Goal: Information Seeking & Learning: Learn about a topic

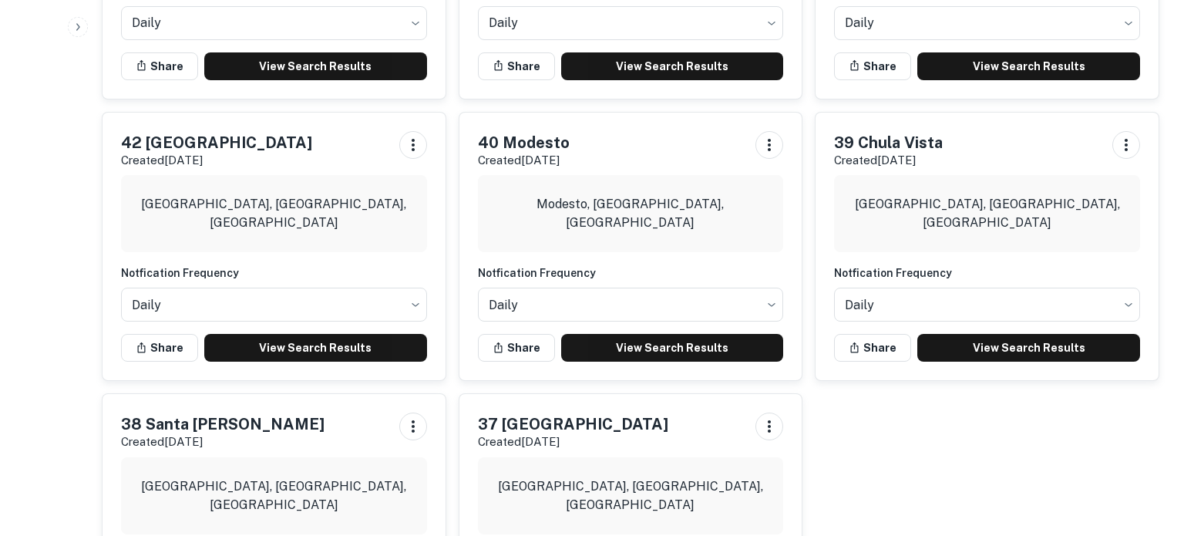
scroll to position [1588, 0]
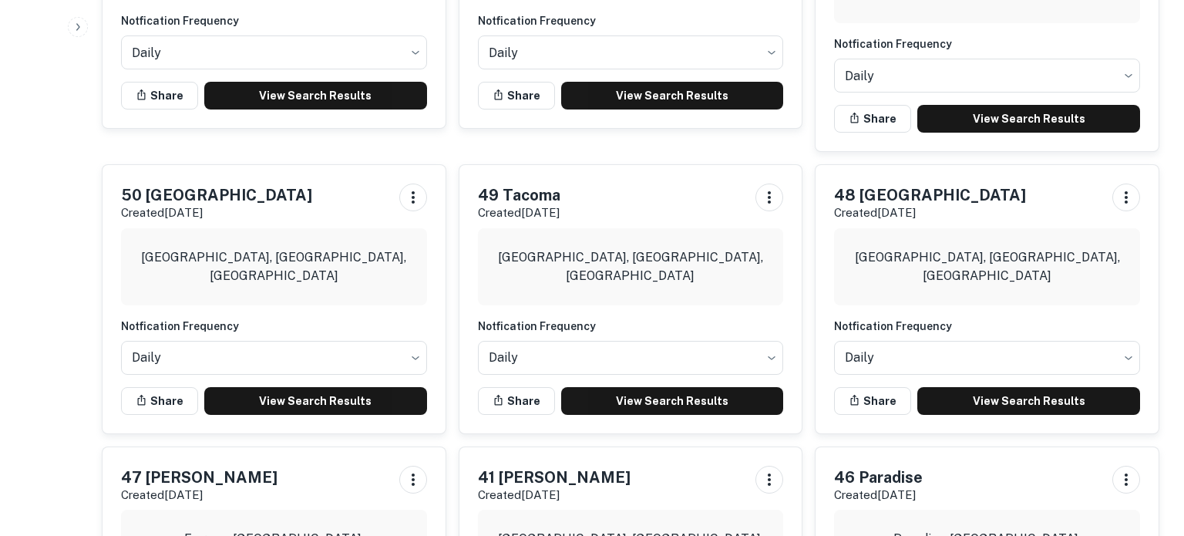
scroll to position [896, 0]
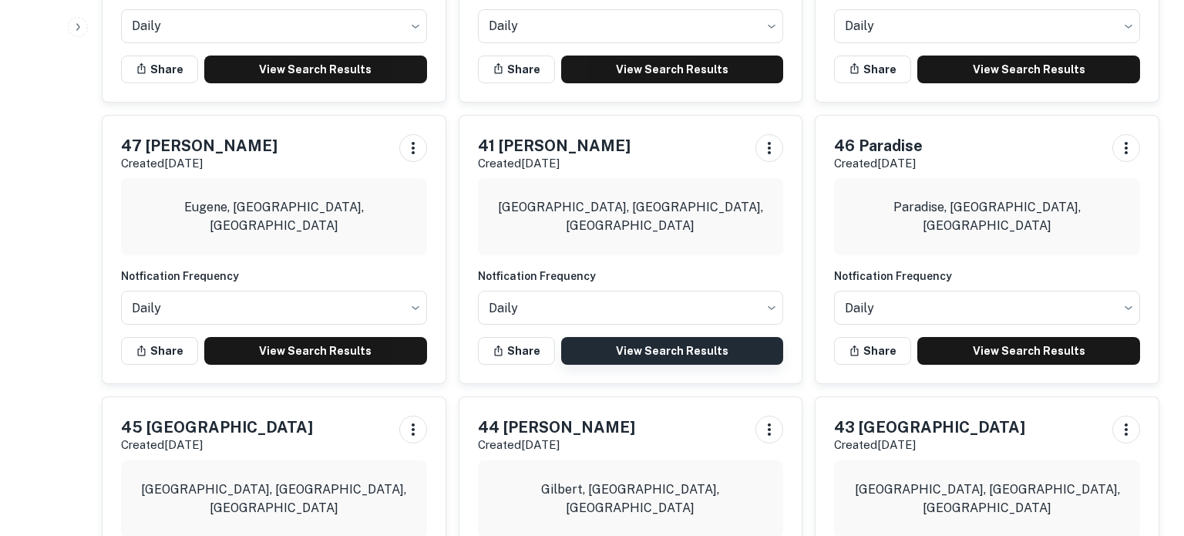
click at [639, 337] on link "View Search Results" at bounding box center [672, 351] width 223 height 28
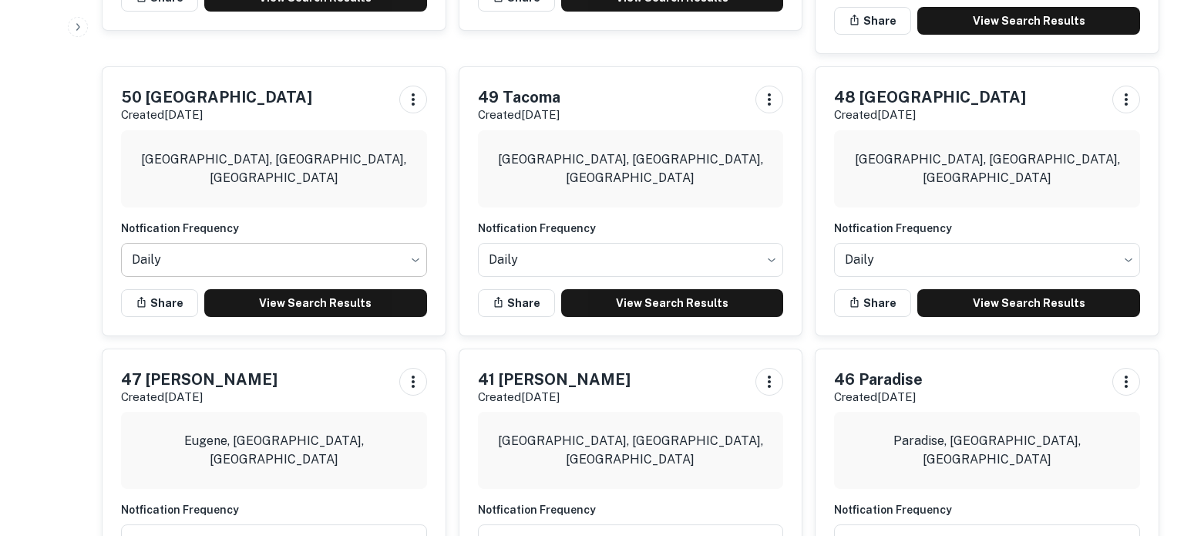
scroll to position [661, 0]
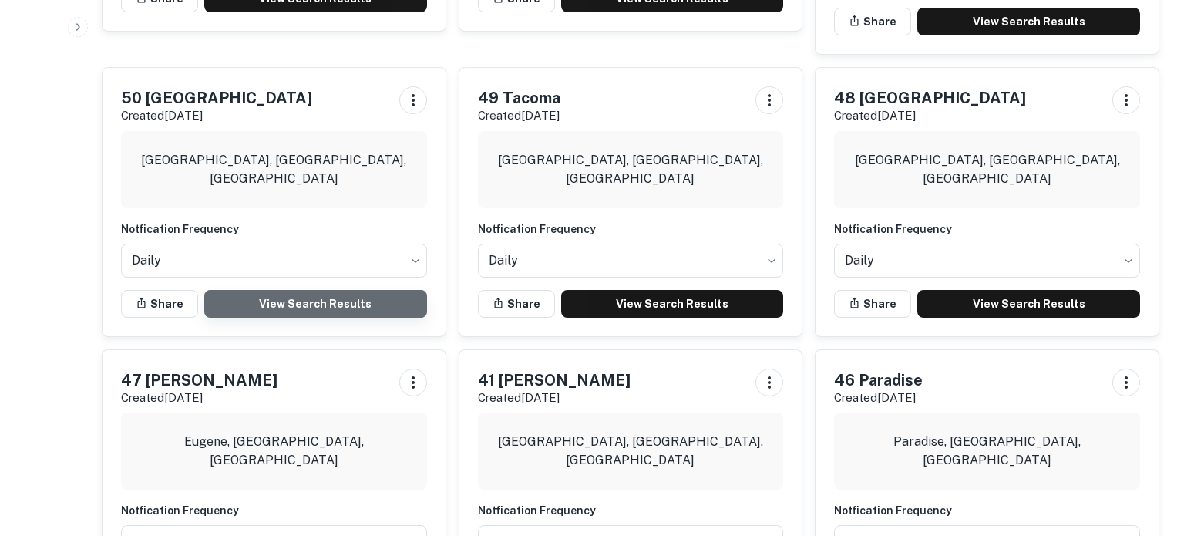
click at [298, 290] on link "View Search Results" at bounding box center [315, 304] width 223 height 28
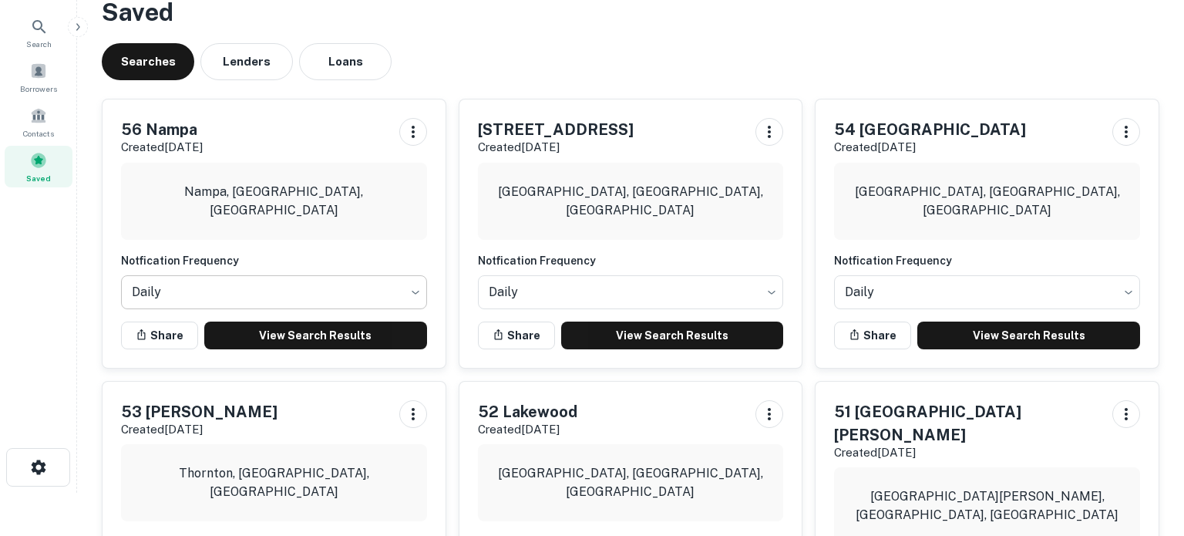
scroll to position [36, 0]
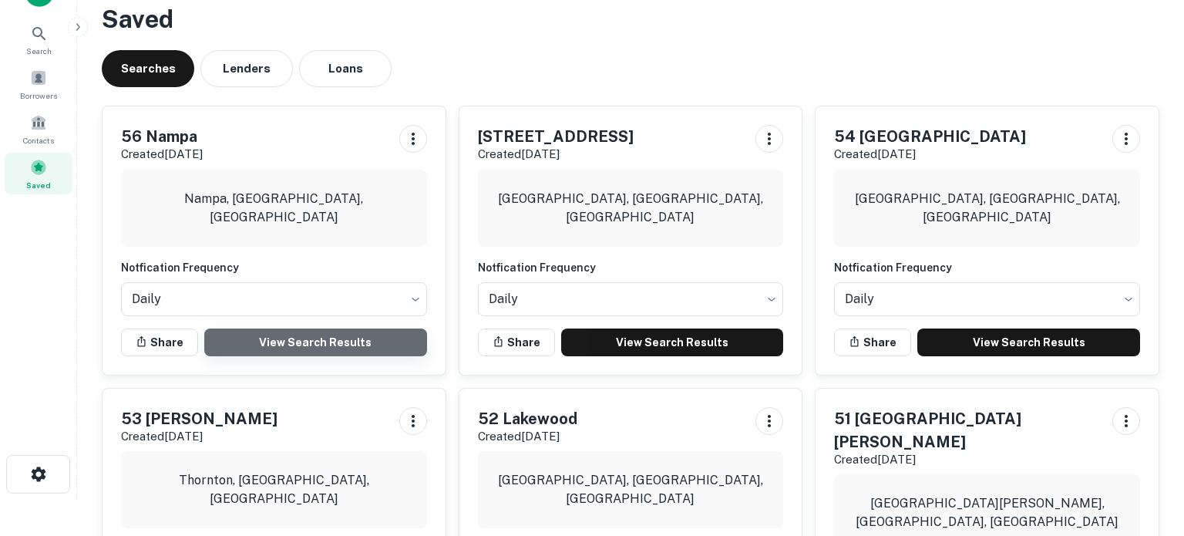
click at [345, 333] on link "View Search Results" at bounding box center [315, 342] width 223 height 28
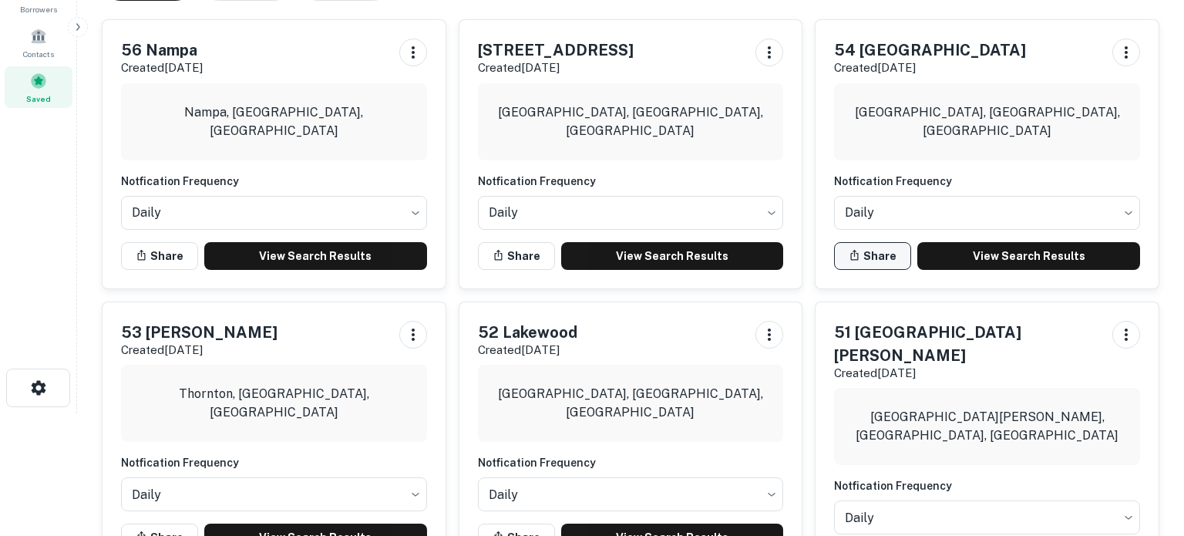
scroll to position [129, 0]
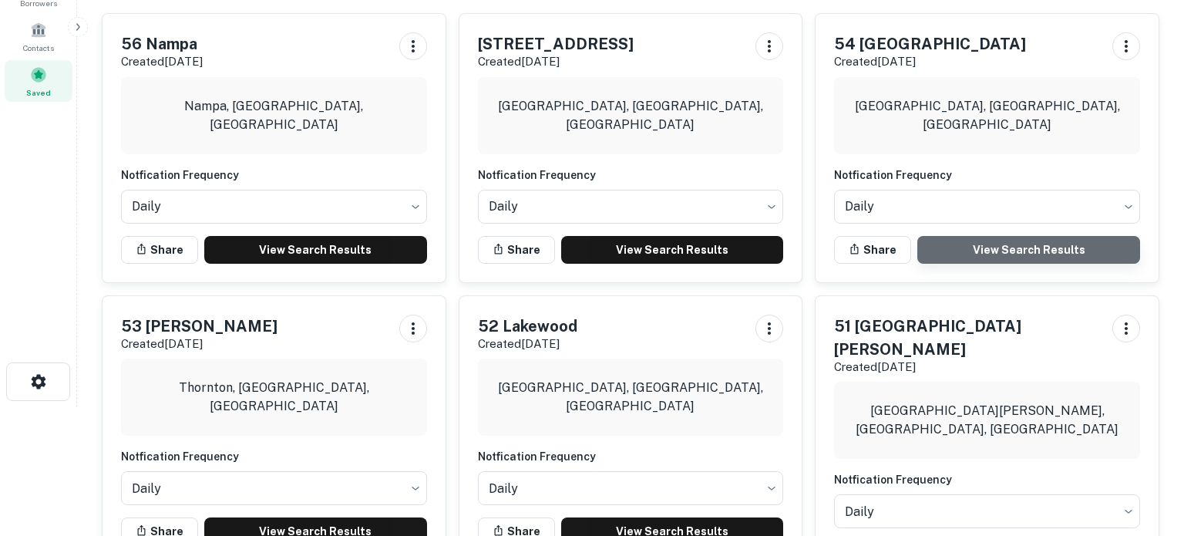
click at [985, 251] on link "View Search Results" at bounding box center [1028, 250] width 223 height 28
